Goal: Find specific page/section: Find specific page/section

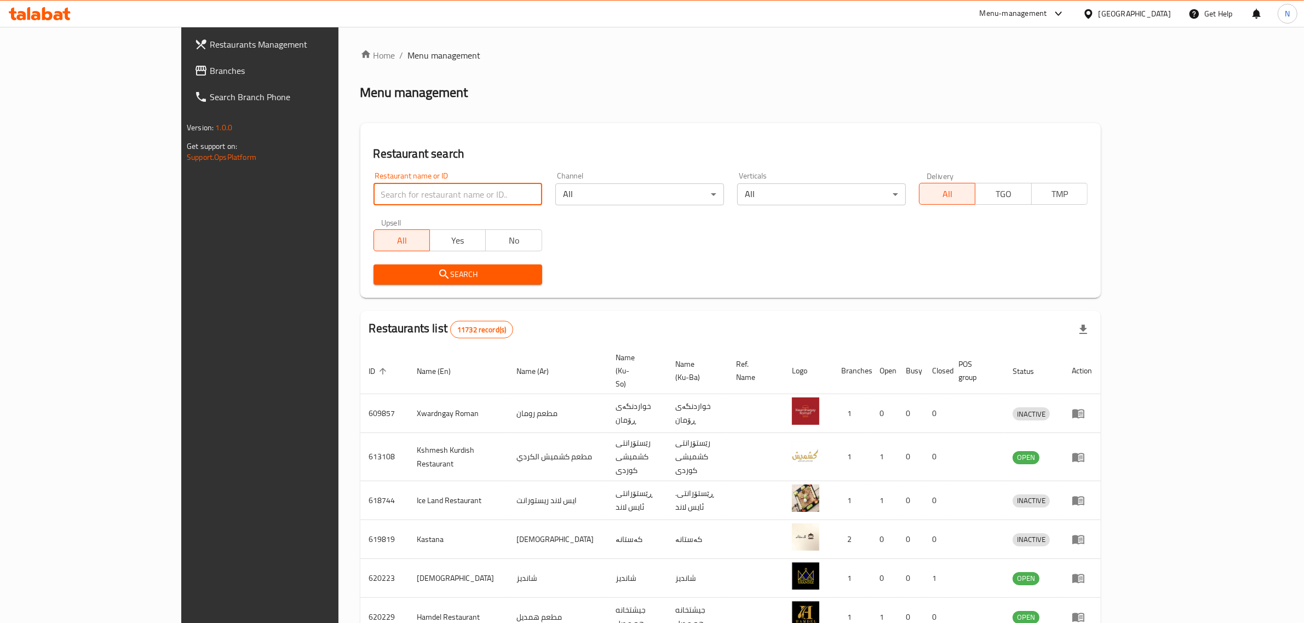
click at [373, 194] on input "search" at bounding box center [457, 194] width 169 height 22
paste input "706445"
type input "706445"
click at [430, 276] on span "Search" at bounding box center [457, 275] width 151 height 14
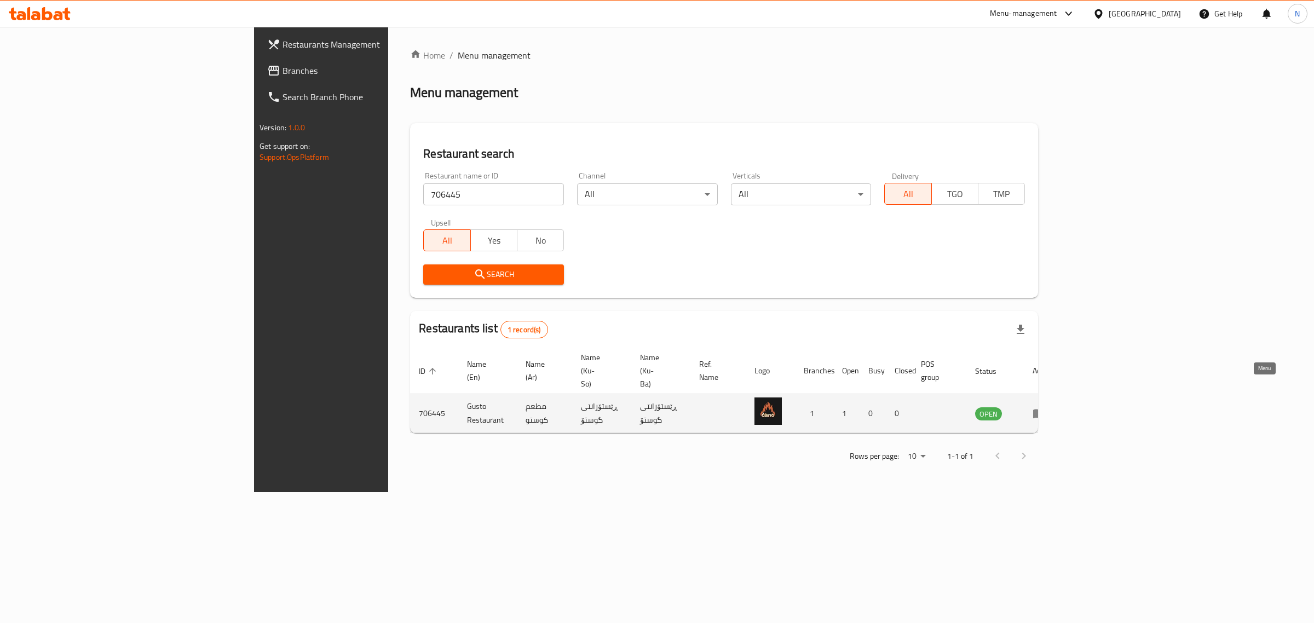
click at [1046, 407] on icon "enhanced table" at bounding box center [1039, 413] width 13 height 13
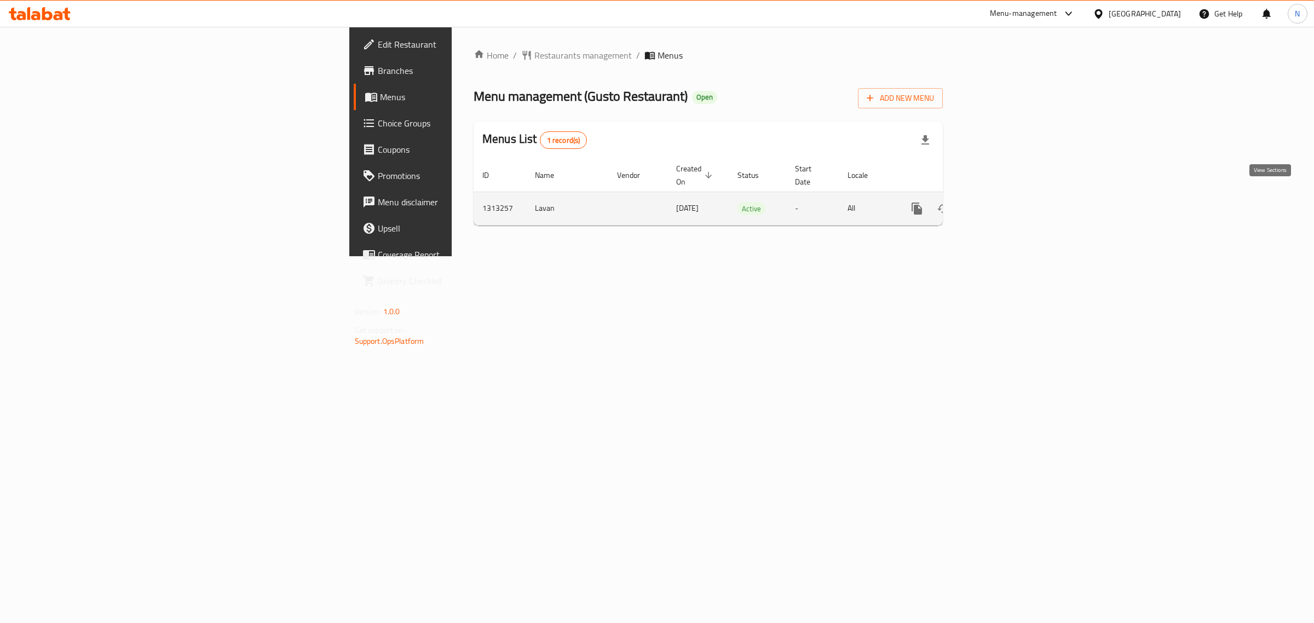
click at [1003, 202] on icon "enhanced table" at bounding box center [995, 208] width 13 height 13
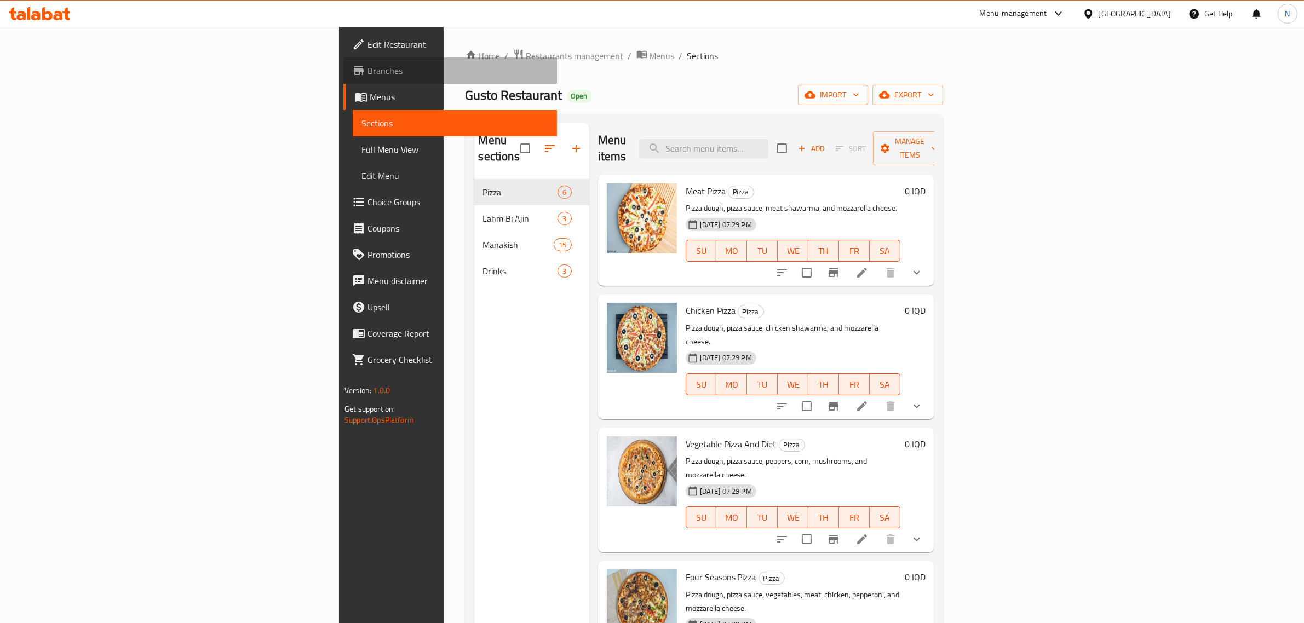
click at [367, 75] on span "Branches" at bounding box center [457, 70] width 181 height 13
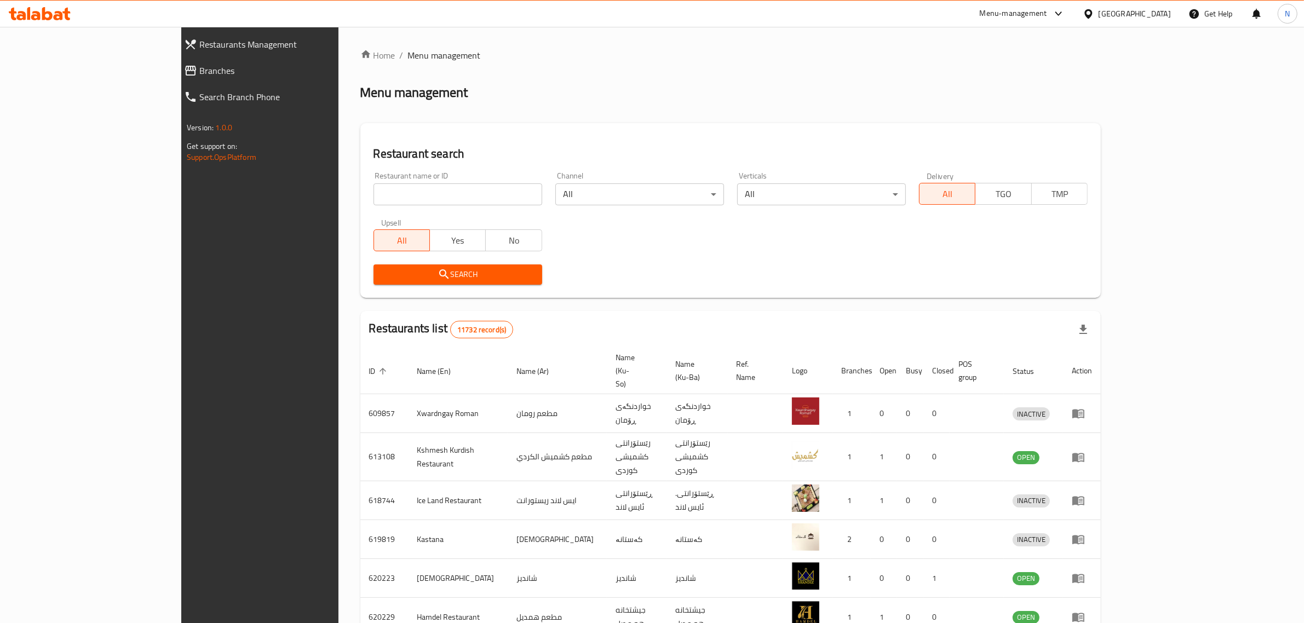
click at [440, 206] on div "Restaurant name or ID Restaurant name or ID" at bounding box center [458, 188] width 182 height 47
click at [449, 195] on input "search" at bounding box center [457, 194] width 169 height 22
paste input "705180"
type input "705180"
click at [471, 276] on span "Search" at bounding box center [457, 275] width 151 height 14
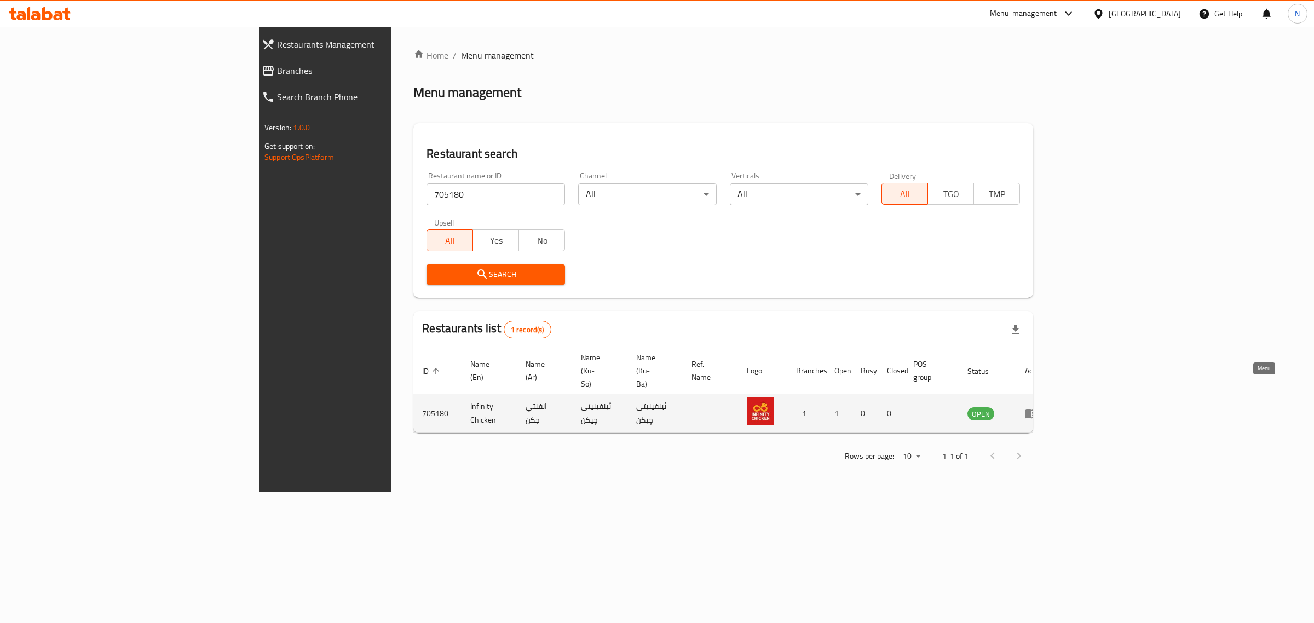
click at [1038, 407] on icon "enhanced table" at bounding box center [1031, 413] width 13 height 13
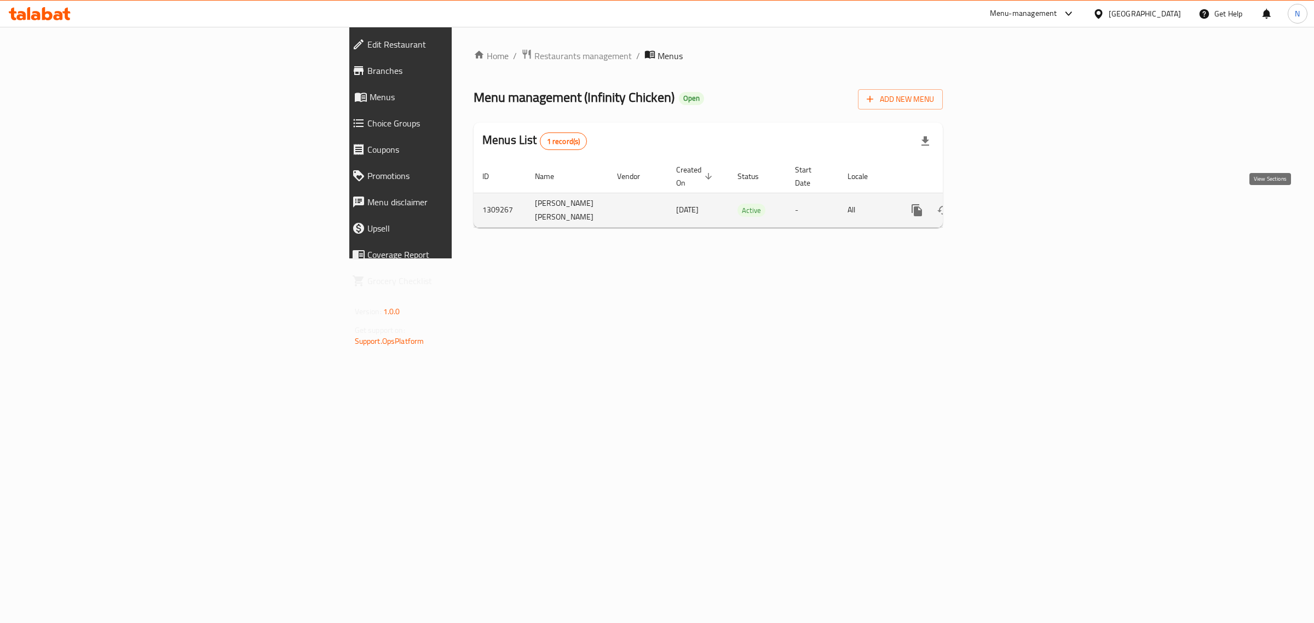
click at [1003, 204] on icon "enhanced table" at bounding box center [995, 210] width 13 height 13
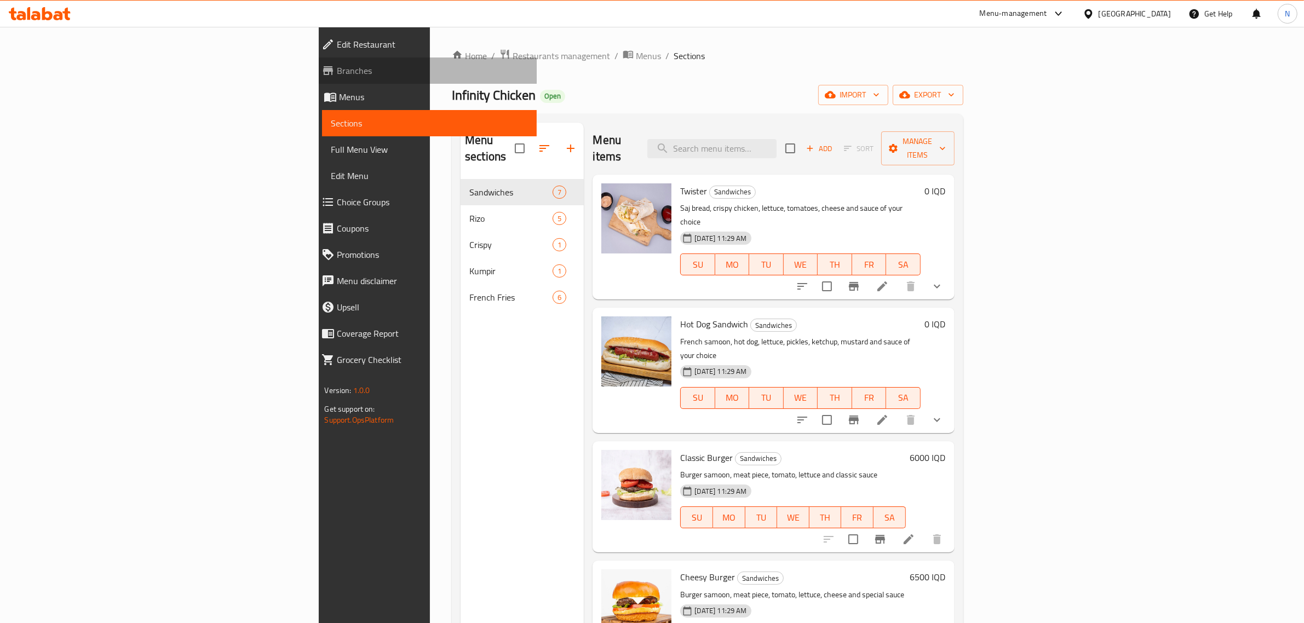
click at [337, 74] on span "Branches" at bounding box center [432, 70] width 191 height 13
